Goal: Transaction & Acquisition: Book appointment/travel/reservation

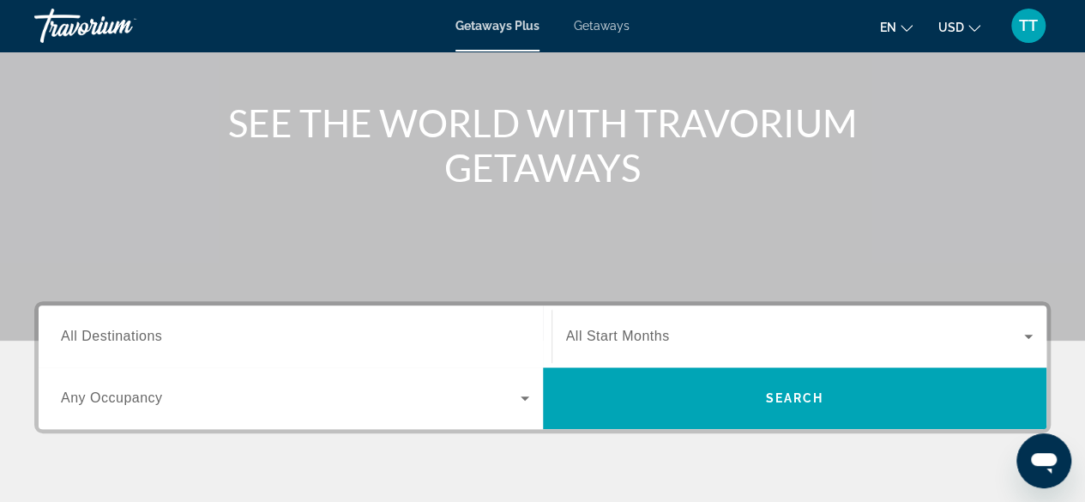
scroll to position [177, 0]
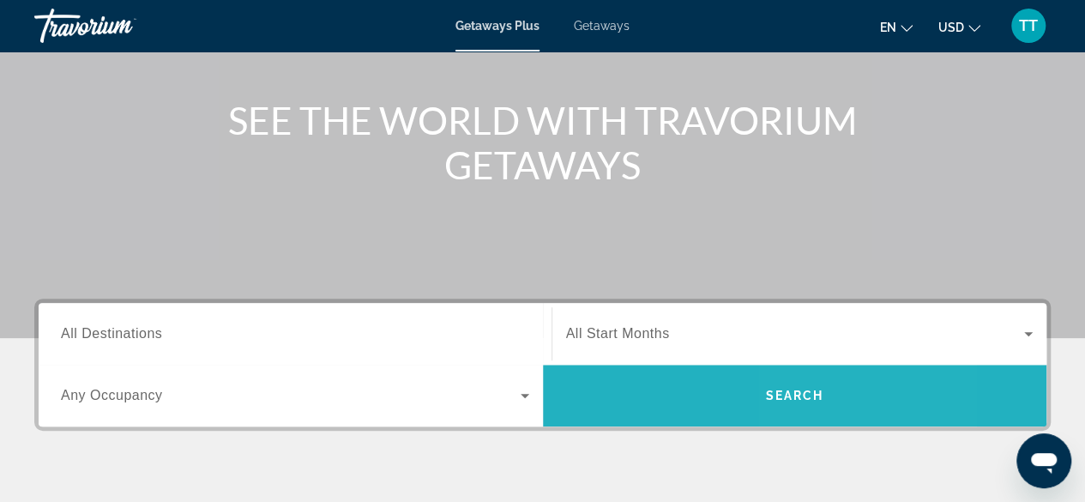
click at [817, 392] on span "Search" at bounding box center [794, 396] width 58 height 14
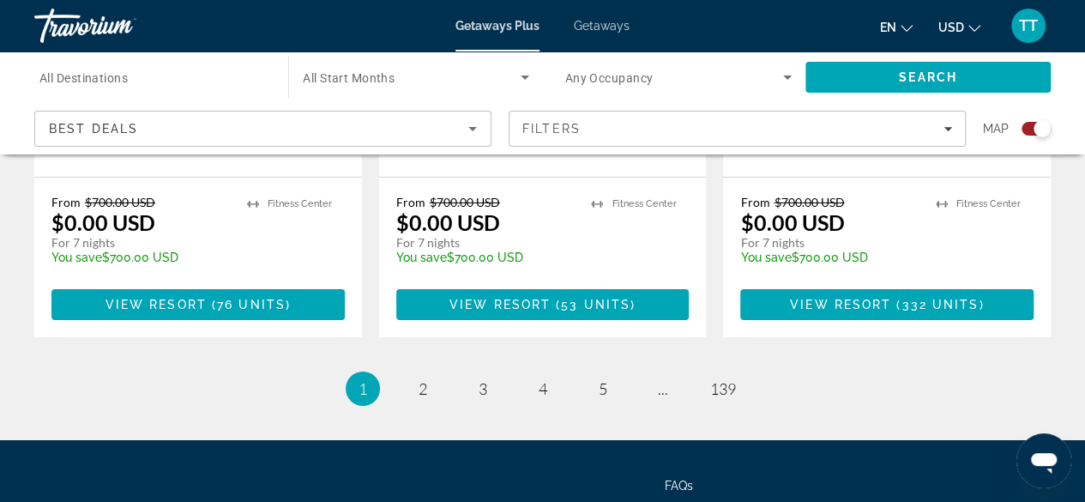
scroll to position [2917, 0]
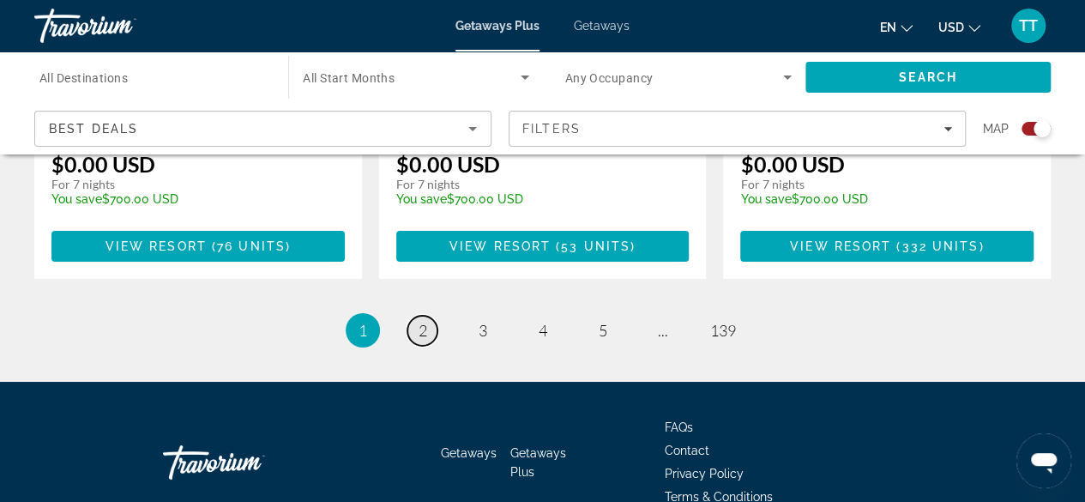
click at [427, 316] on link "page 2" at bounding box center [423, 331] width 30 height 30
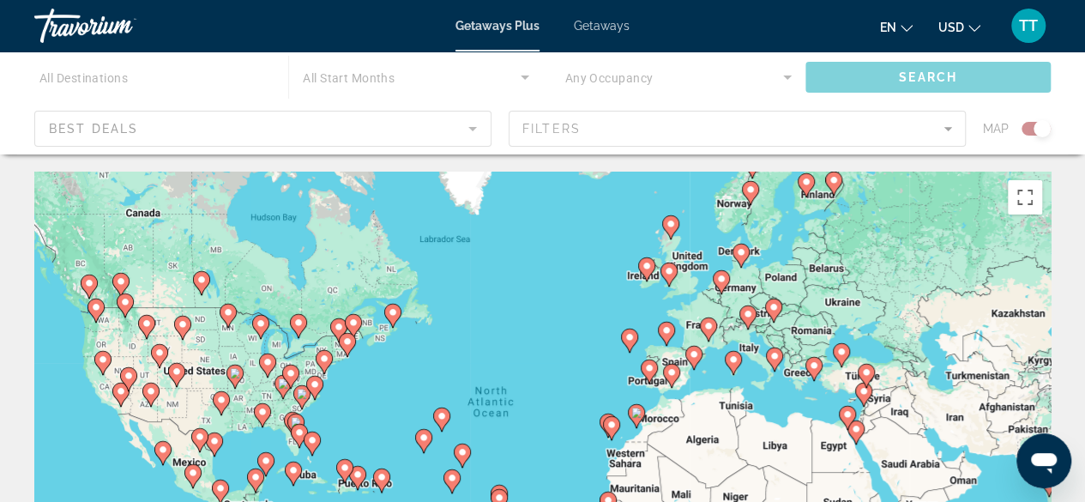
click at [813, 372] on icon "Main content" at bounding box center [813, 369] width 15 height 22
type input "**********"
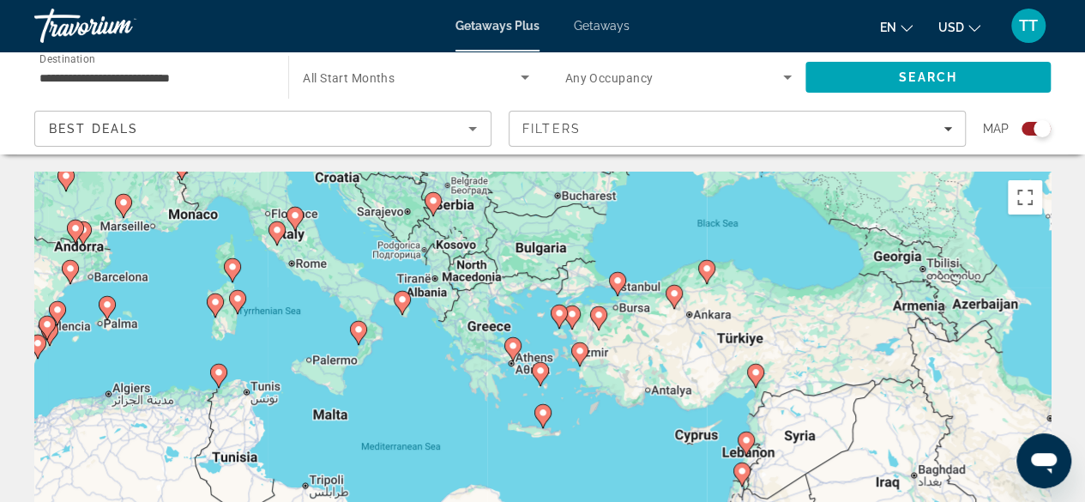
click at [638, 238] on div "To activate drag with keyboard, press Alt + Enter. Once in keyboard drag state,…" at bounding box center [542, 429] width 1017 height 515
